Goal: Task Accomplishment & Management: Use online tool/utility

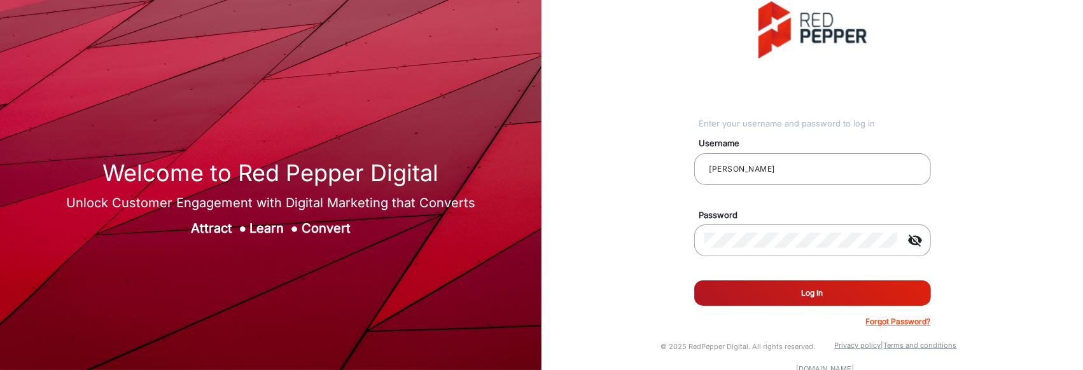
click at [771, 293] on button "Log In" at bounding box center [812, 292] width 237 height 25
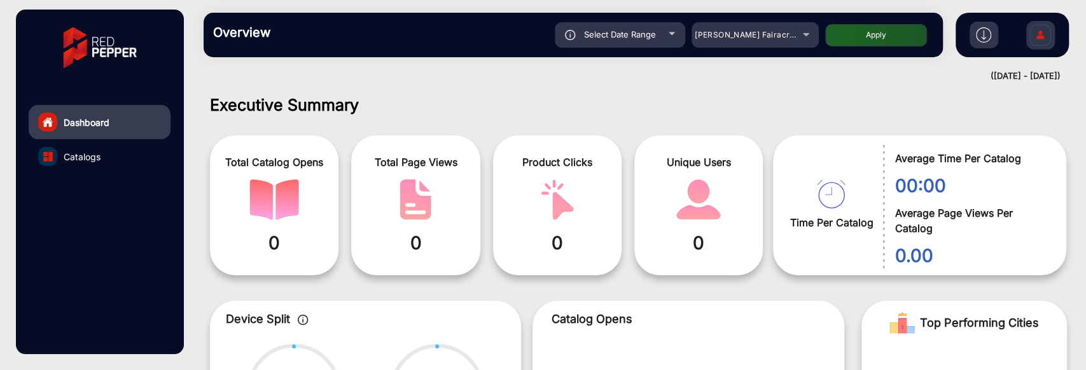
scroll to position [10, 0]
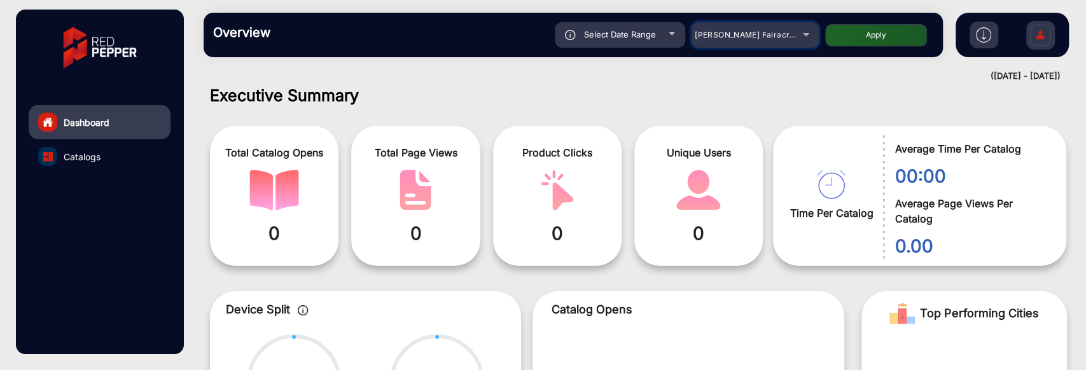
click at [728, 34] on span "[PERSON_NAME] Fairacre Farms" at bounding box center [758, 35] width 126 height 10
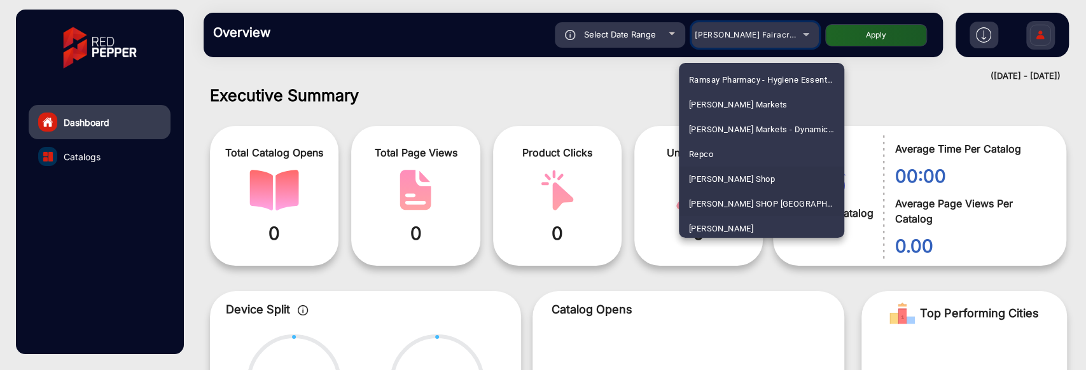
scroll to position [3150, 0]
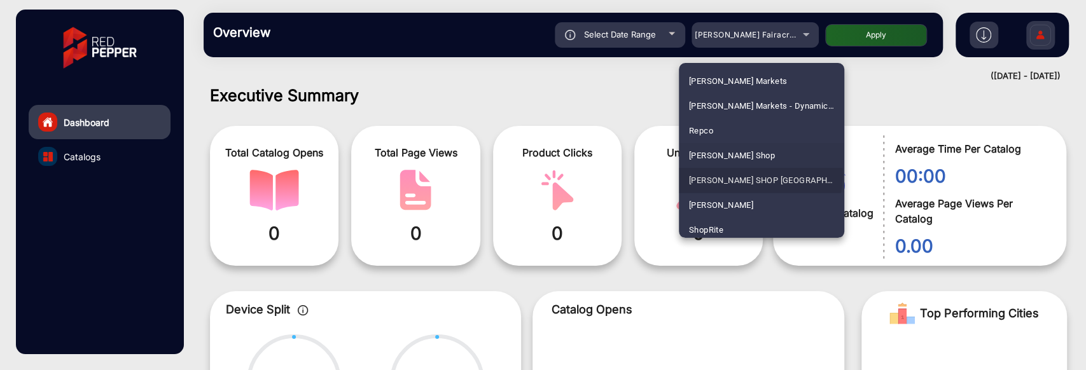
click at [747, 173] on span "[PERSON_NAME] SHOP [GEOGRAPHIC_DATA]" at bounding box center [761, 180] width 145 height 25
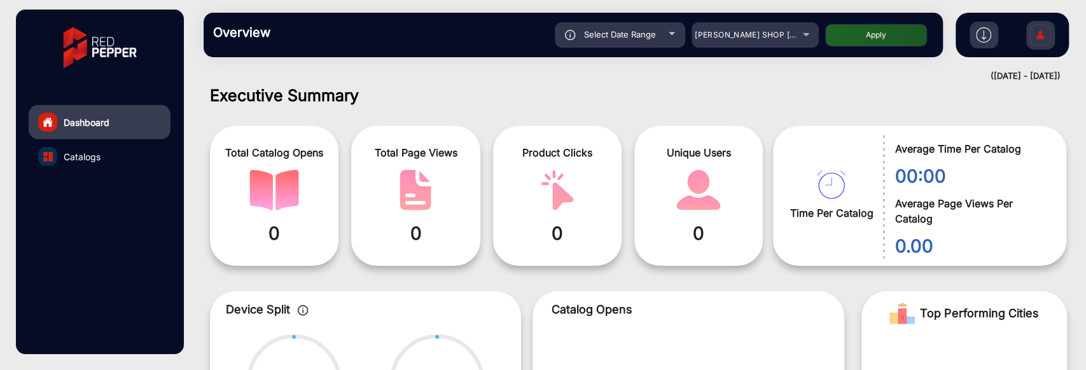
click at [903, 39] on button "Apply" at bounding box center [876, 35] width 102 height 22
type input "[DATE]"
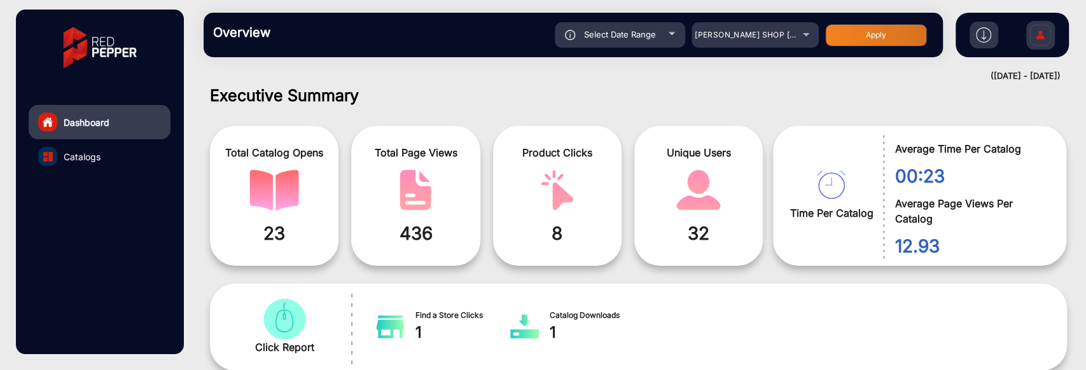
click at [661, 34] on div "Select Date Range" at bounding box center [620, 34] width 130 height 25
type input "[DATE]"
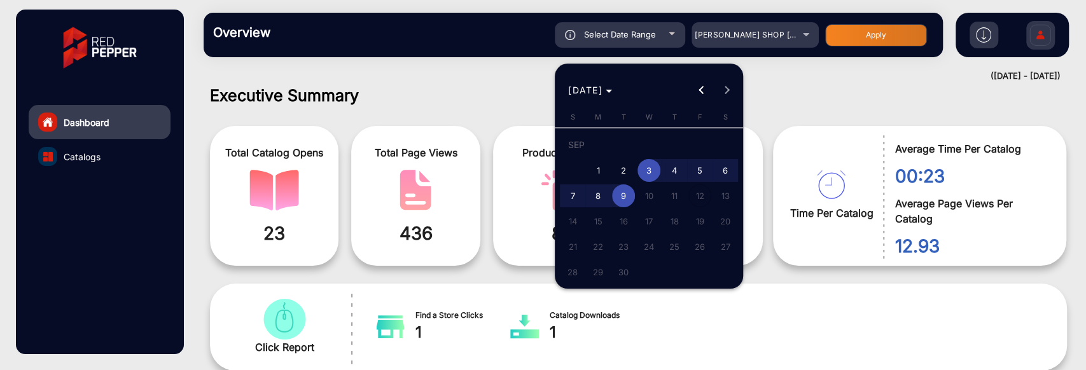
click at [626, 203] on span "9" at bounding box center [623, 195] width 23 height 23
type input "[DATE]"
click at [626, 203] on span "9" at bounding box center [623, 195] width 23 height 23
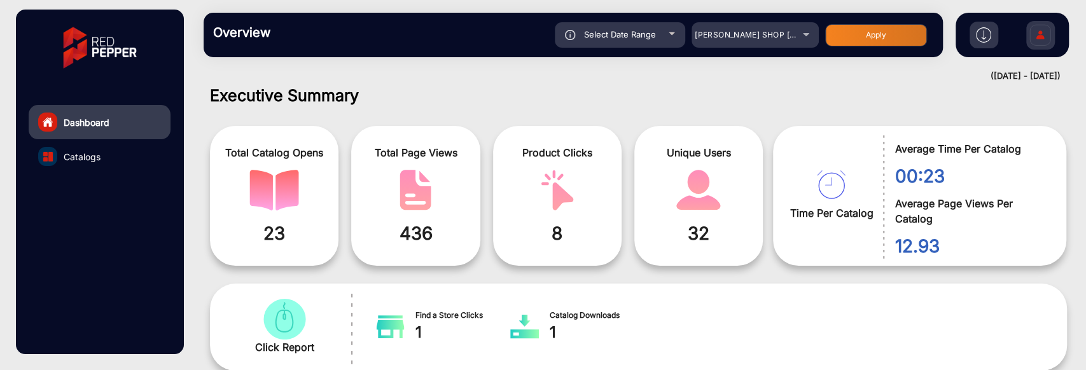
type input "[DATE]"
click at [875, 27] on button "Apply" at bounding box center [876, 35] width 102 height 22
type input "[DATE]"
